Goal: Find specific page/section: Find specific page/section

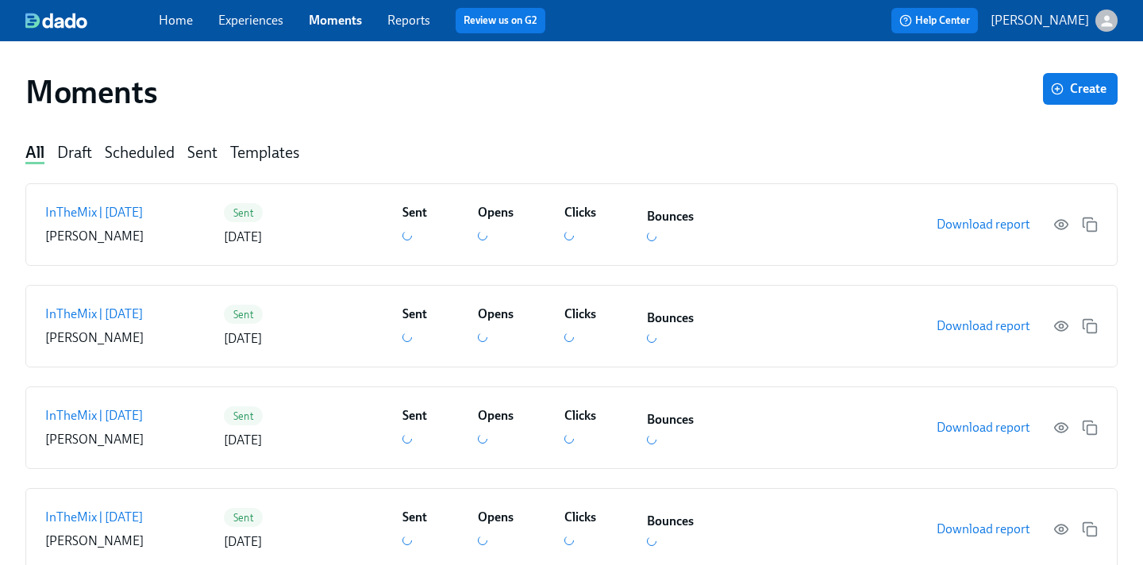
click at [240, 21] on link "Experiences" at bounding box center [250, 20] width 65 height 15
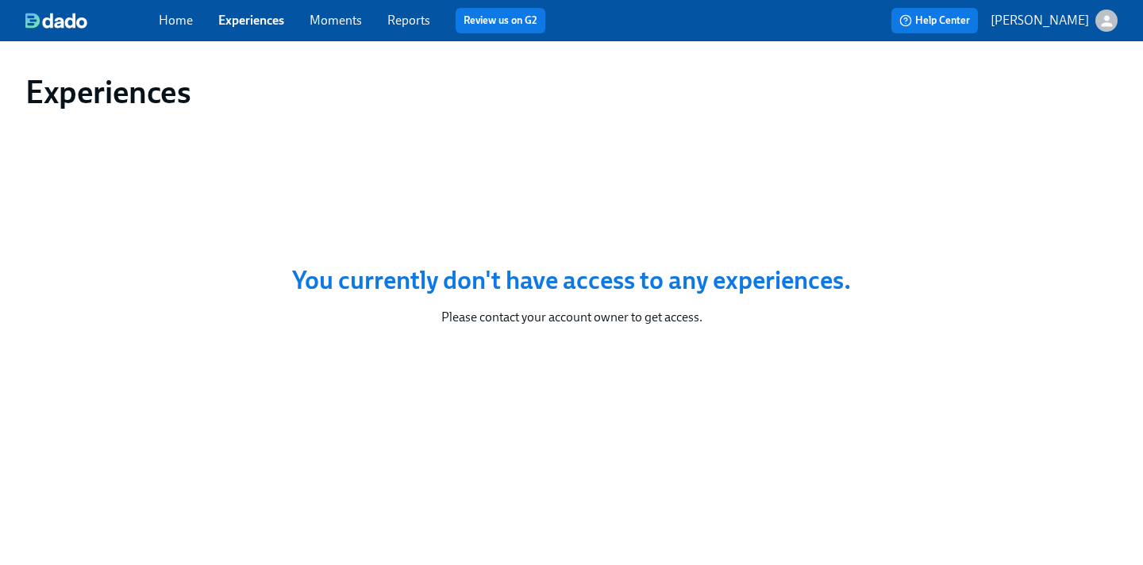
click at [316, 29] on span "Moments" at bounding box center [336, 20] width 52 height 17
click at [316, 22] on link "Moments" at bounding box center [336, 20] width 52 height 15
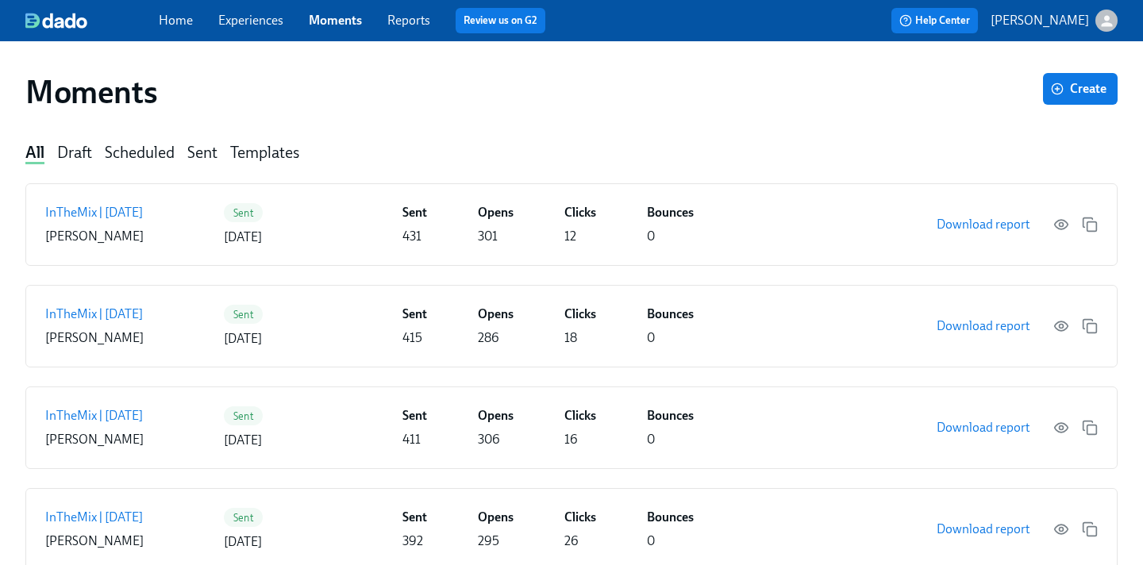
click at [256, 28] on link "Experiences" at bounding box center [250, 20] width 65 height 15
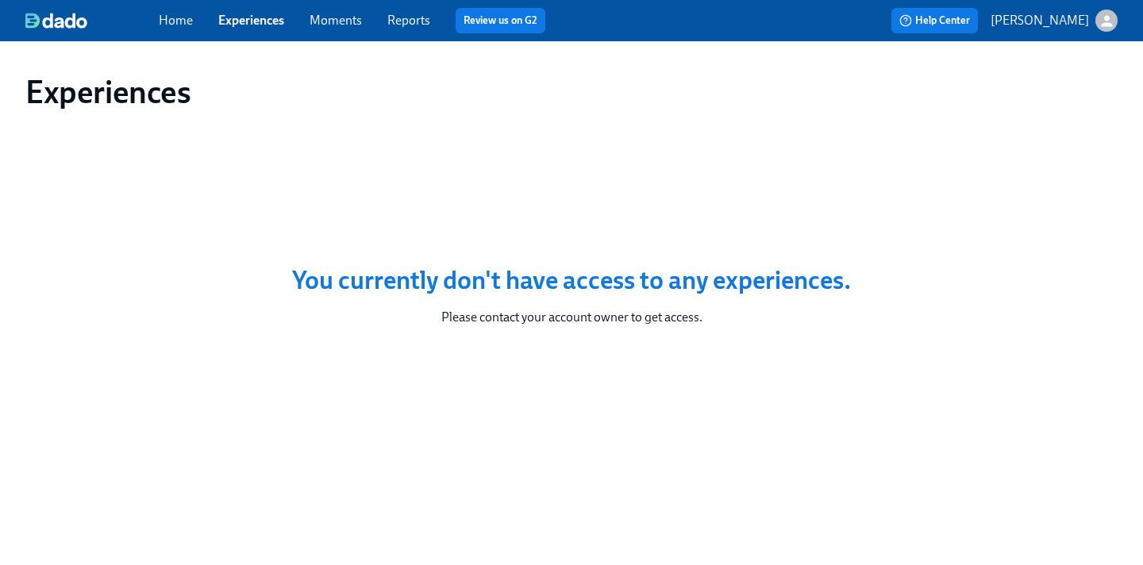
click at [256, 28] on link "Experiences" at bounding box center [251, 20] width 66 height 15
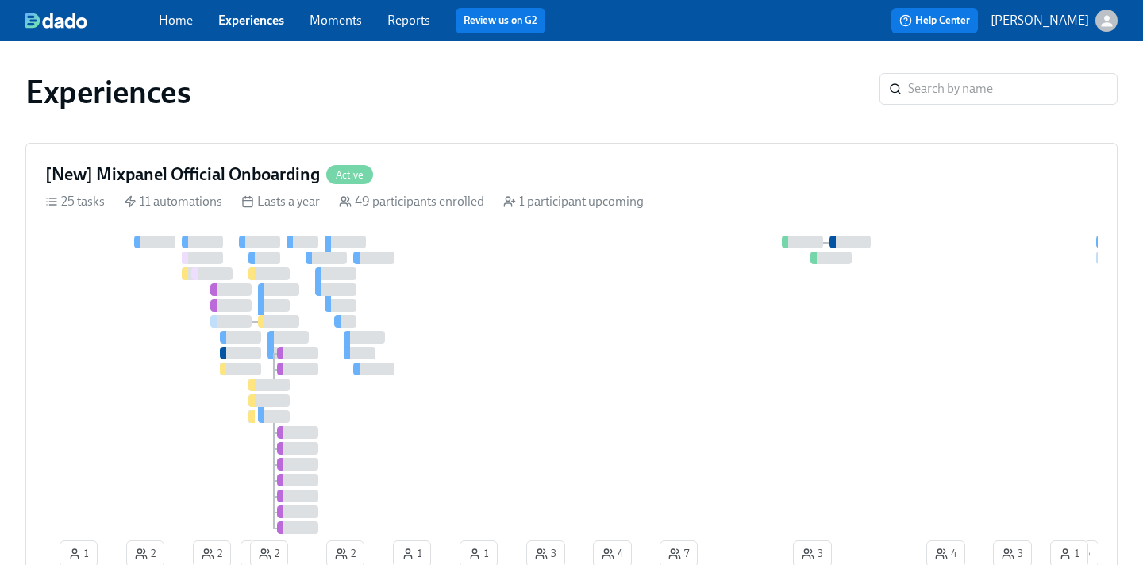
drag, startPoint x: 678, startPoint y: 117, endPoint x: 699, endPoint y: 76, distance: 46.5
click at [701, 75] on div "Experiences ​" at bounding box center [571, 91] width 1117 height 63
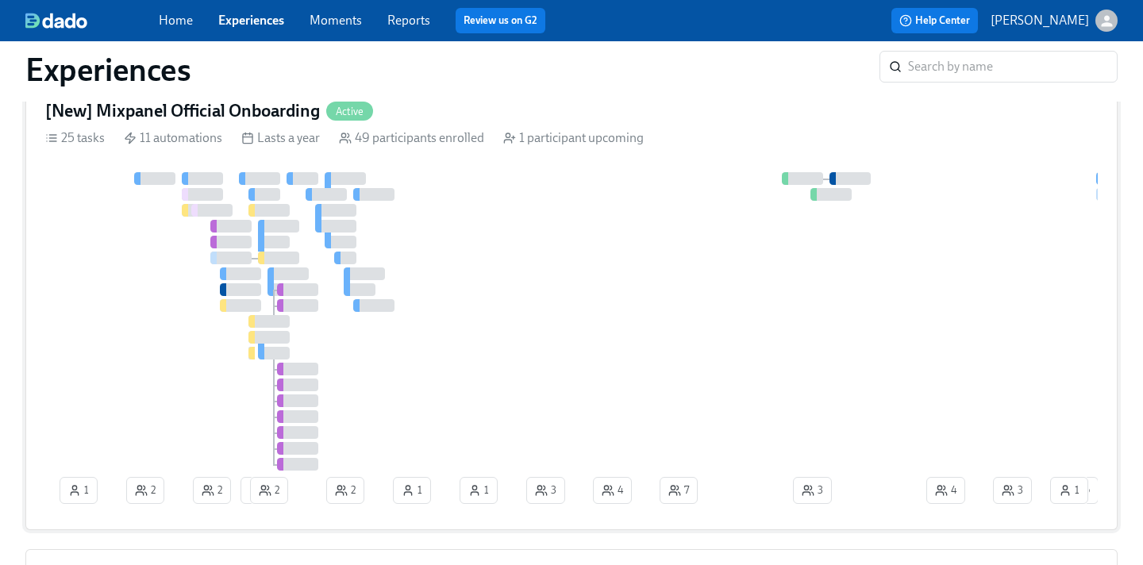
scroll to position [67, 0]
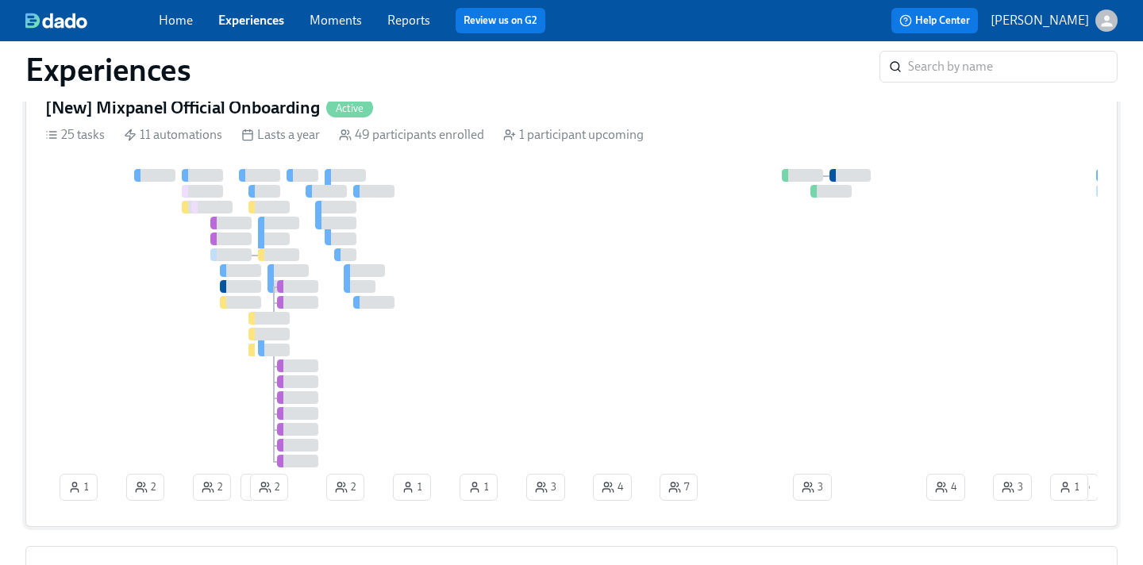
click at [1108, 183] on div "[New] Mixpanel Official Onboarding Active 25 tasks 11 automations Lasts a year …" at bounding box center [571, 301] width 1092 height 451
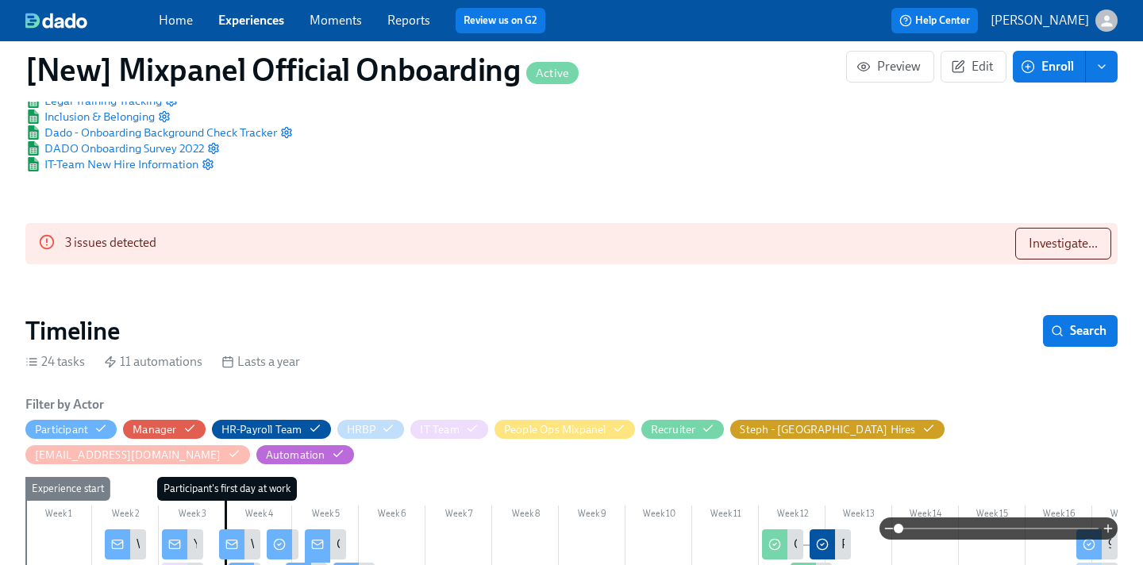
scroll to position [0, 38268]
